Goal: Task Accomplishment & Management: Manage account settings

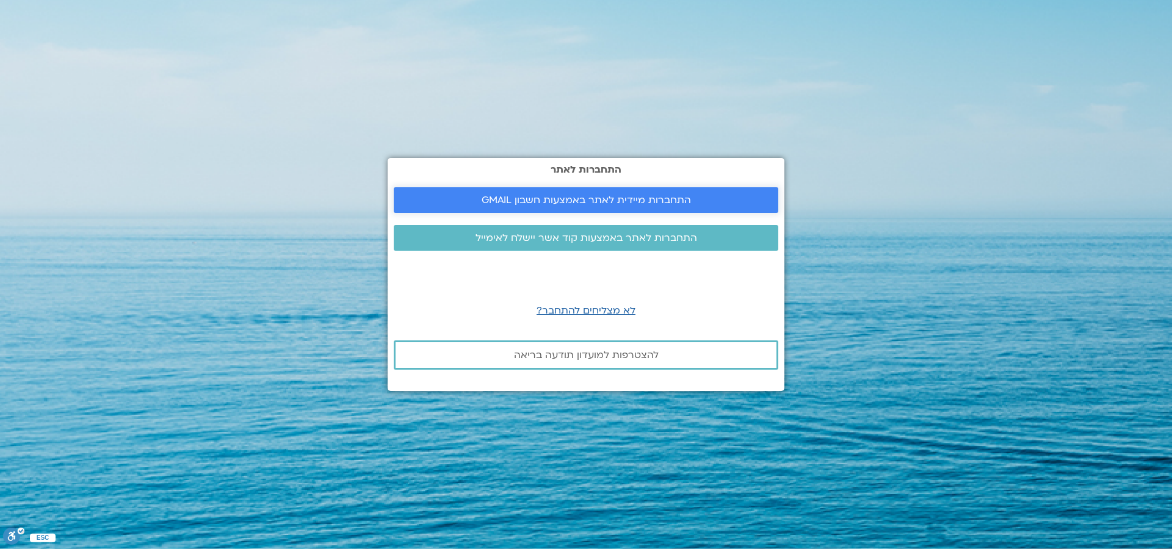
click at [532, 203] on span "התחברות מיידית לאתר באמצעות חשבון GMAIL" at bounding box center [586, 200] width 209 height 11
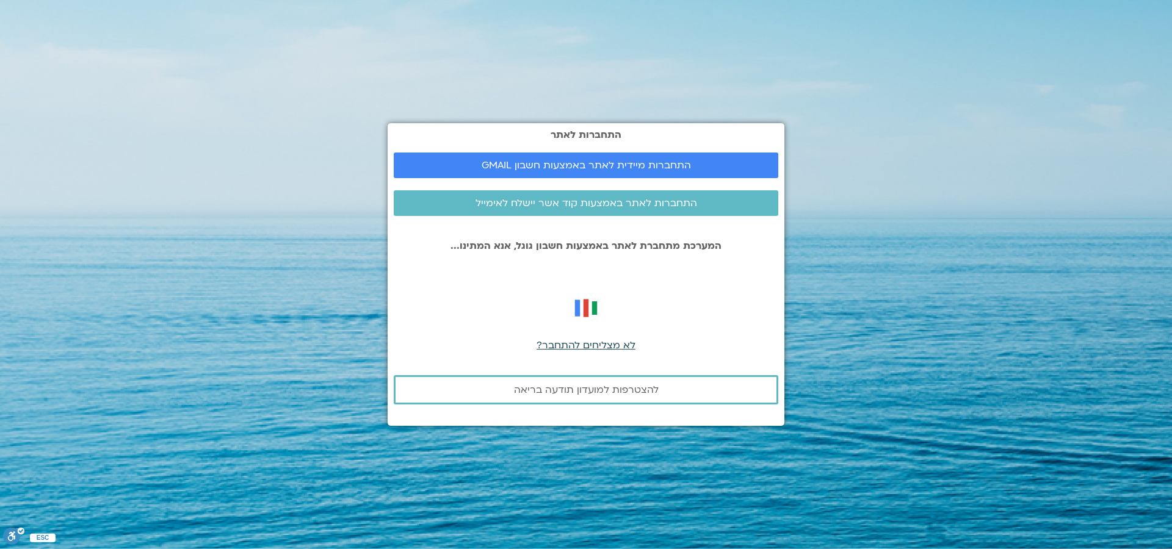
click at [571, 347] on span "לא מצליחים להתחבר?" at bounding box center [586, 345] width 99 height 13
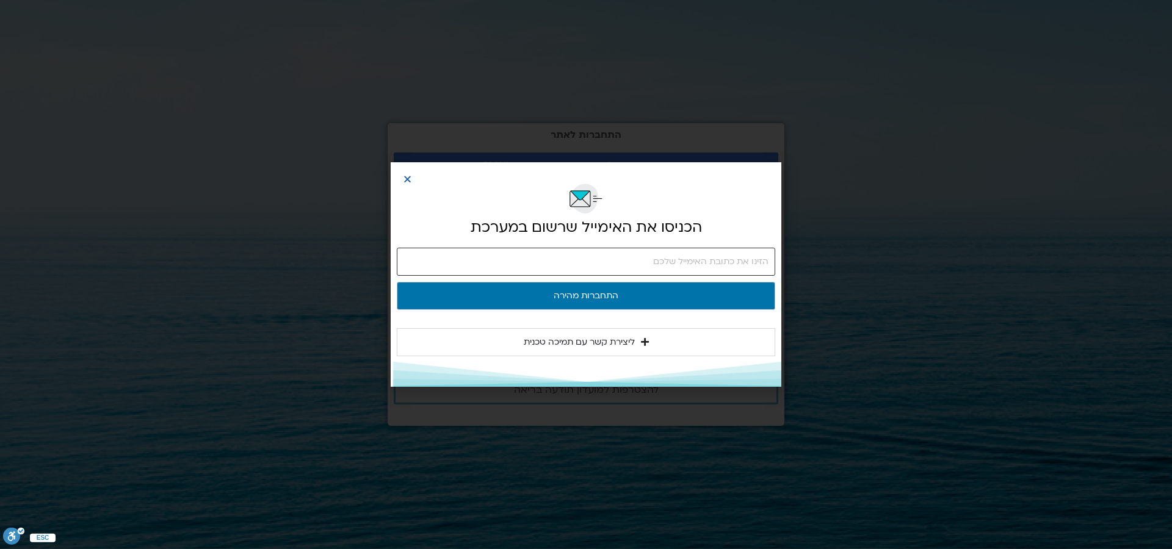
click at [597, 269] on input "email" at bounding box center [586, 262] width 378 height 28
type input "[EMAIL_ADDRESS][DOMAIN_NAME]"
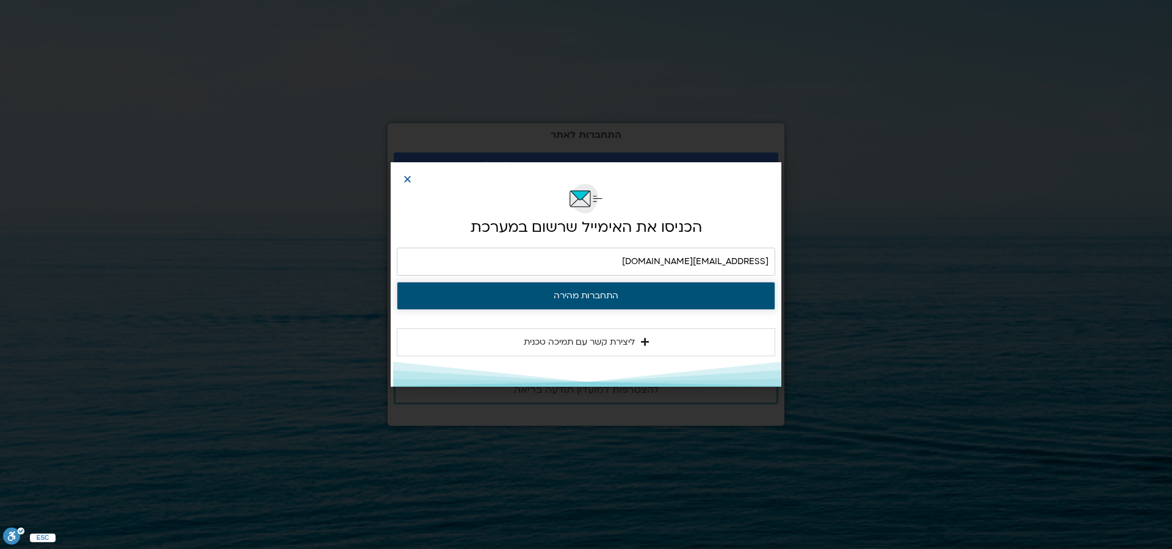
click at [675, 299] on button "התחברות מהירה" at bounding box center [586, 296] width 378 height 28
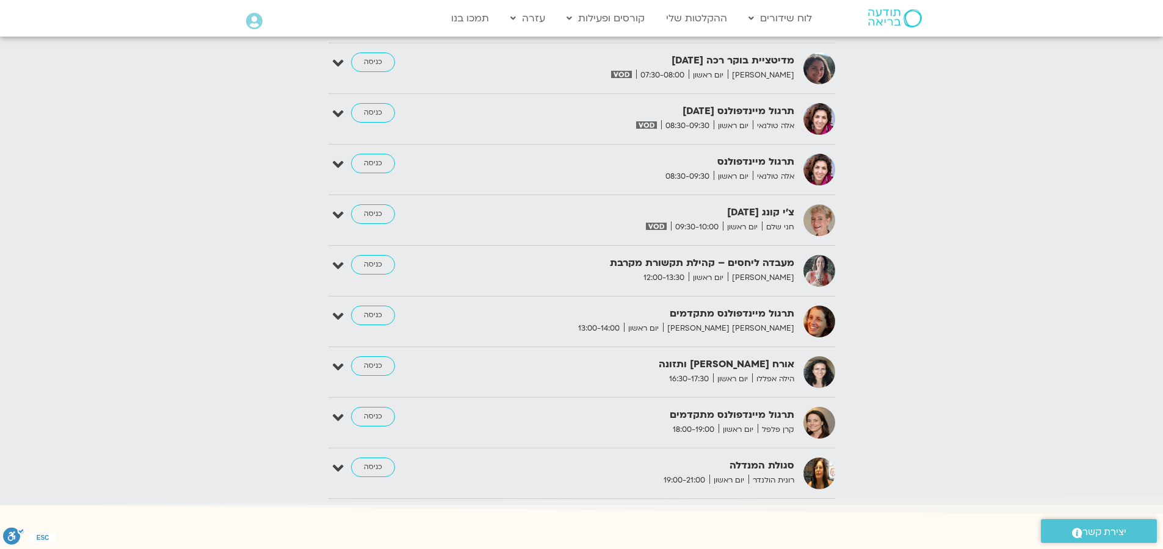
scroll to position [1549, 0]
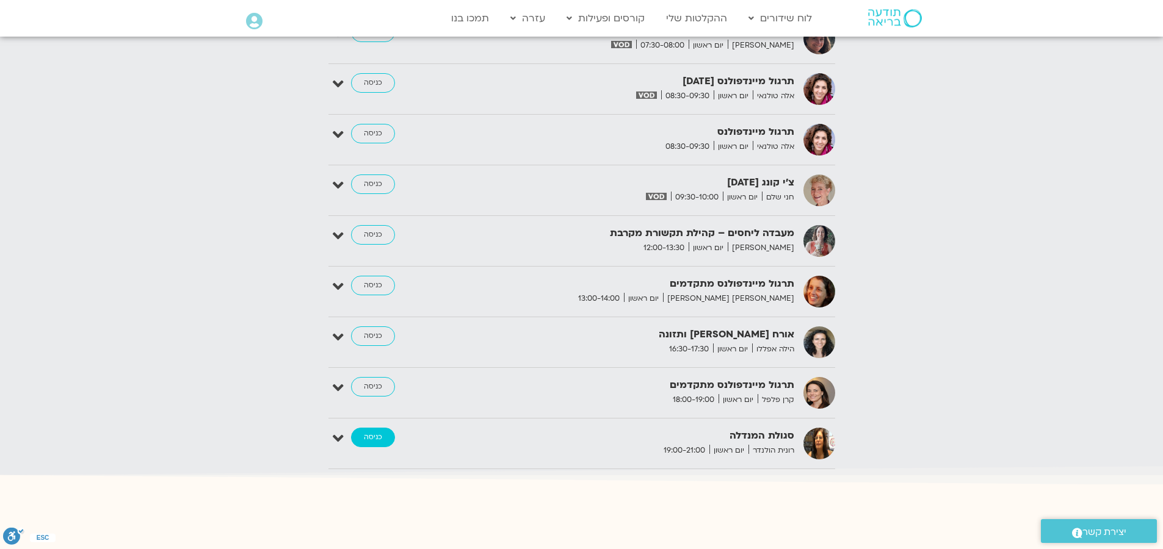
click at [382, 429] on link "כניסה" at bounding box center [373, 438] width 44 height 20
